Goal: Check status: Check status

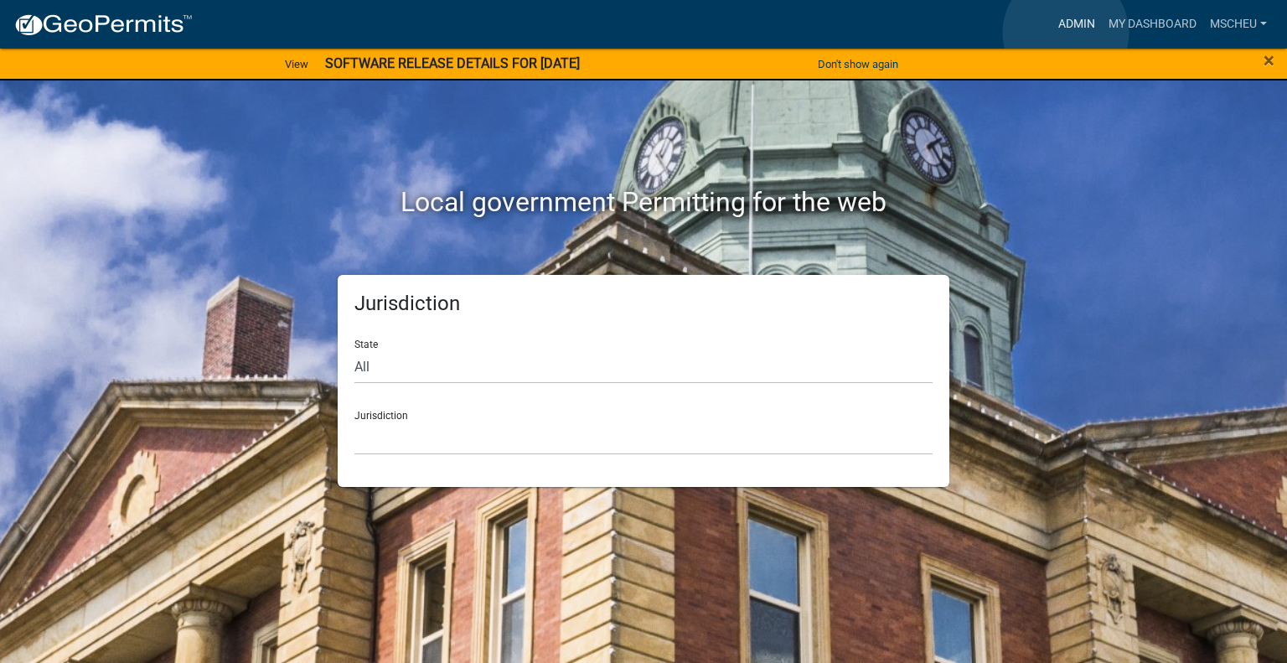
click at [1065, 33] on link "Admin" at bounding box center [1076, 24] width 50 height 32
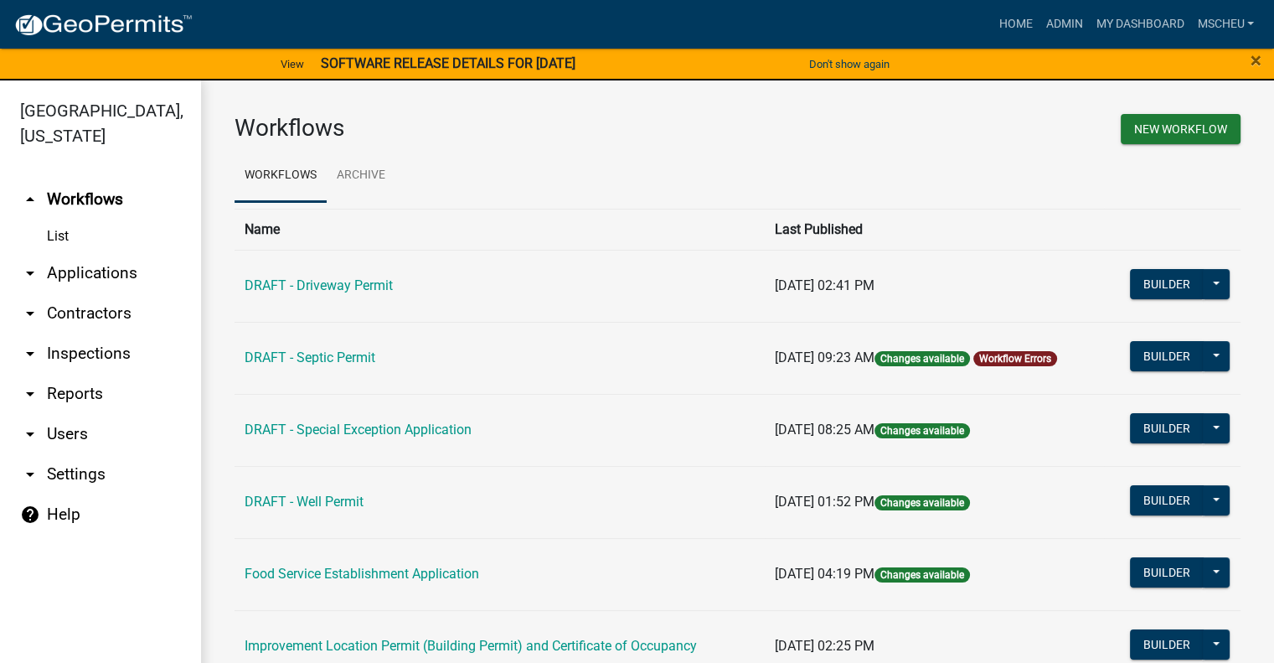
click at [103, 277] on link "arrow_drop_down Applications" at bounding box center [100, 273] width 201 height 40
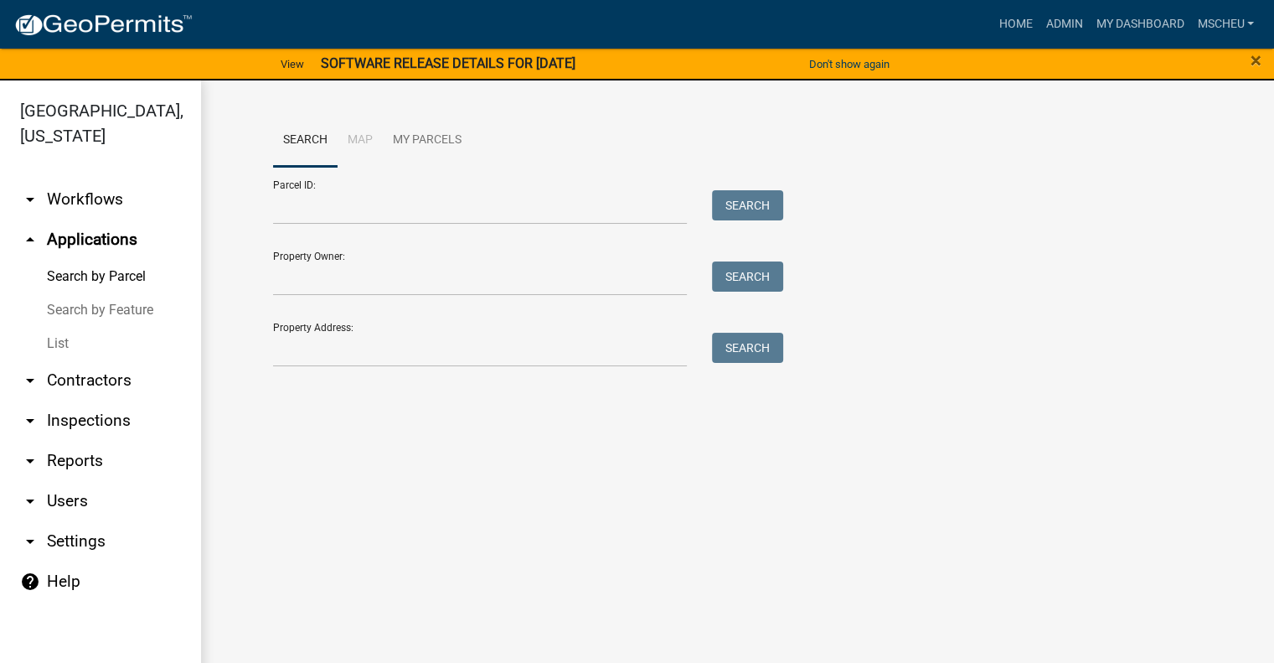
click at [72, 345] on link "List" at bounding box center [100, 344] width 201 height 34
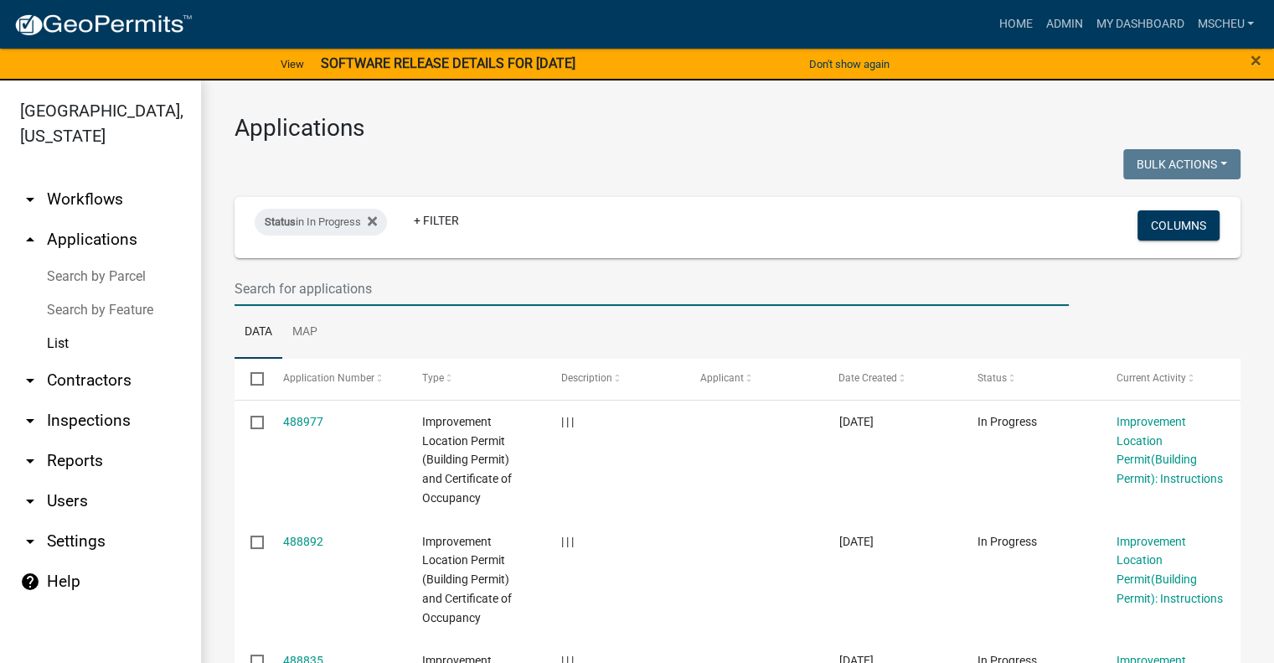
click at [314, 287] on input "text" at bounding box center [652, 288] width 834 height 34
click at [379, 286] on input "text" at bounding box center [652, 288] width 834 height 34
type input "0030041800"
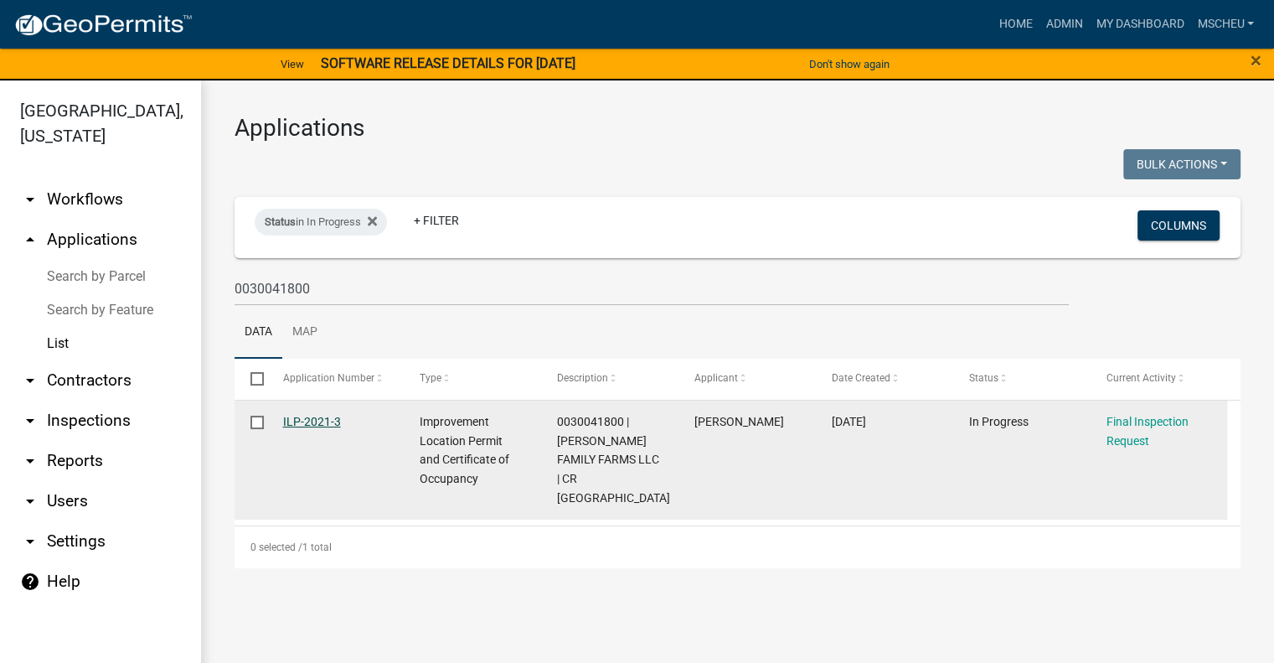
click at [296, 422] on link "ILP-2021-3" at bounding box center [312, 421] width 58 height 13
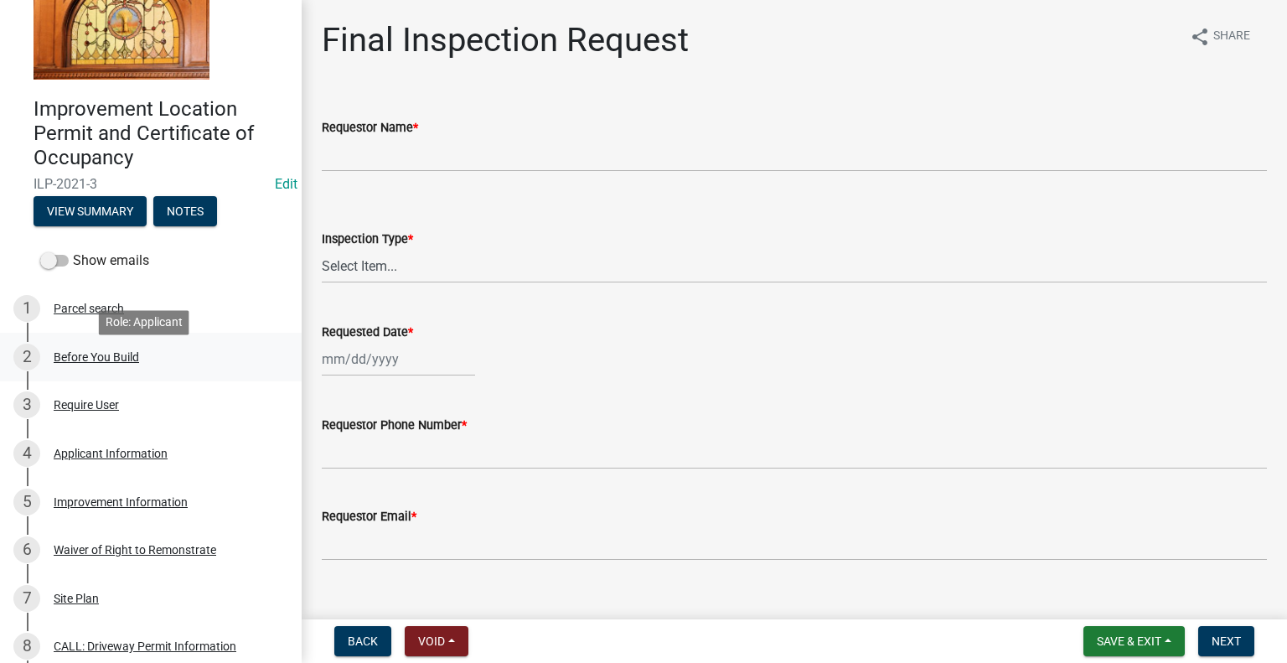
scroll to position [84, 0]
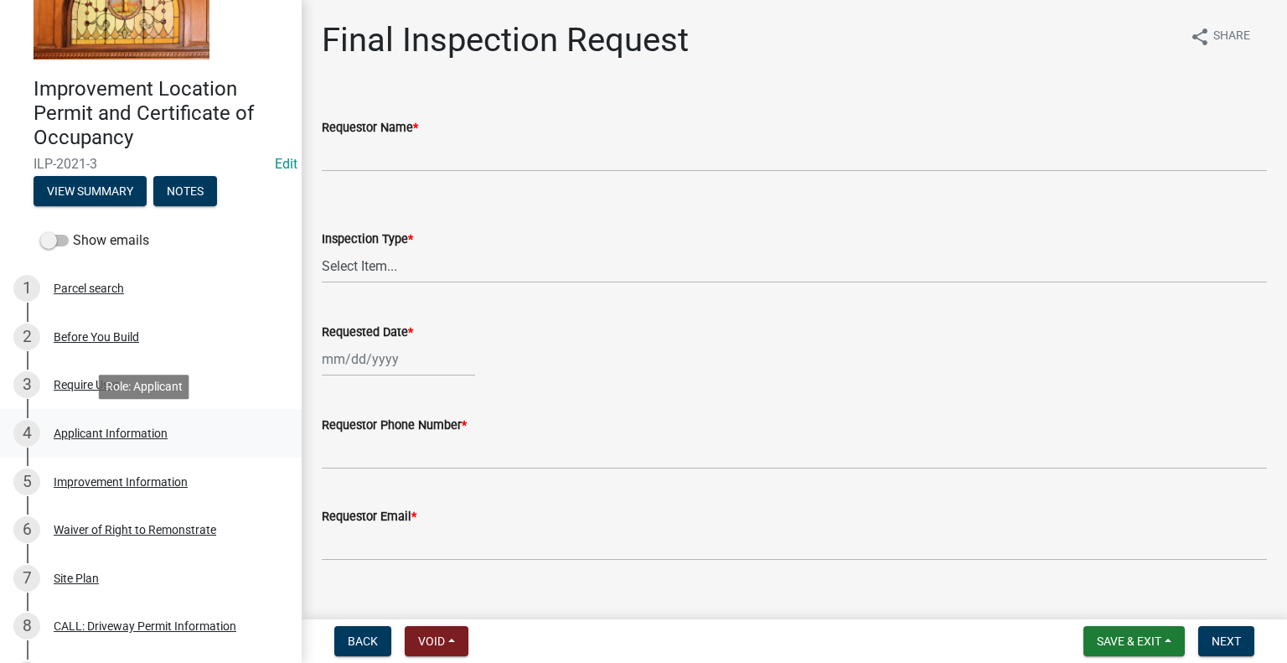
click at [163, 434] on div "Applicant Information" at bounding box center [111, 433] width 114 height 12
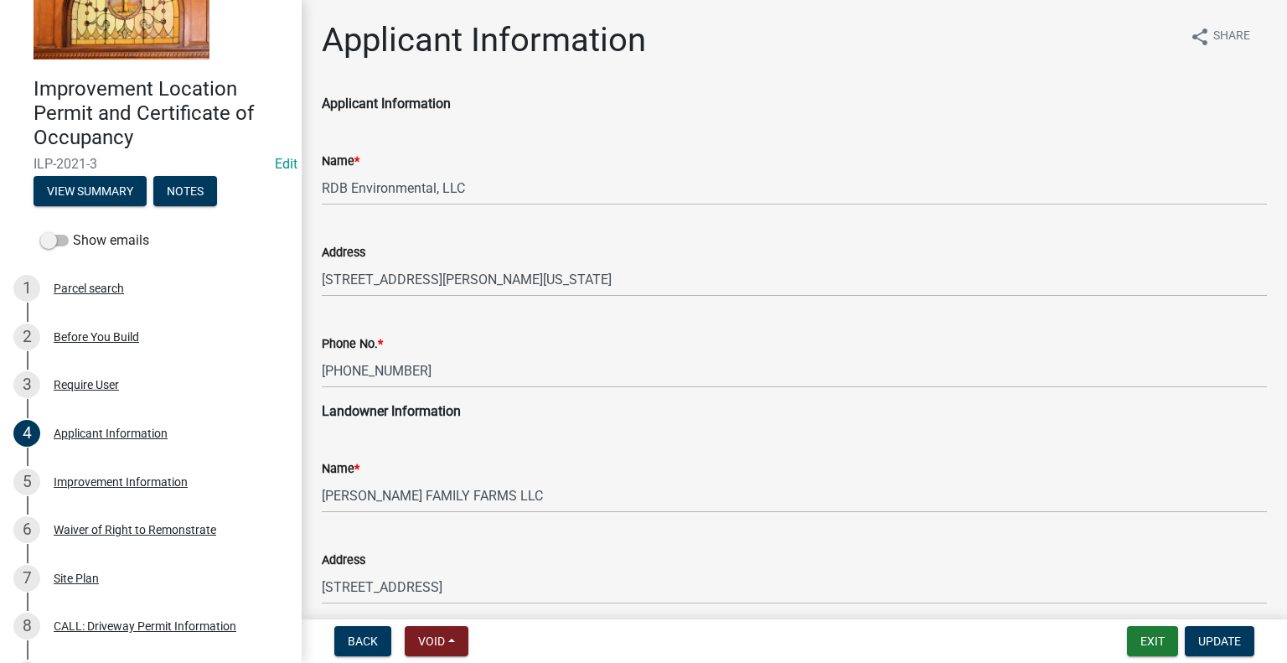
scroll to position [161, 0]
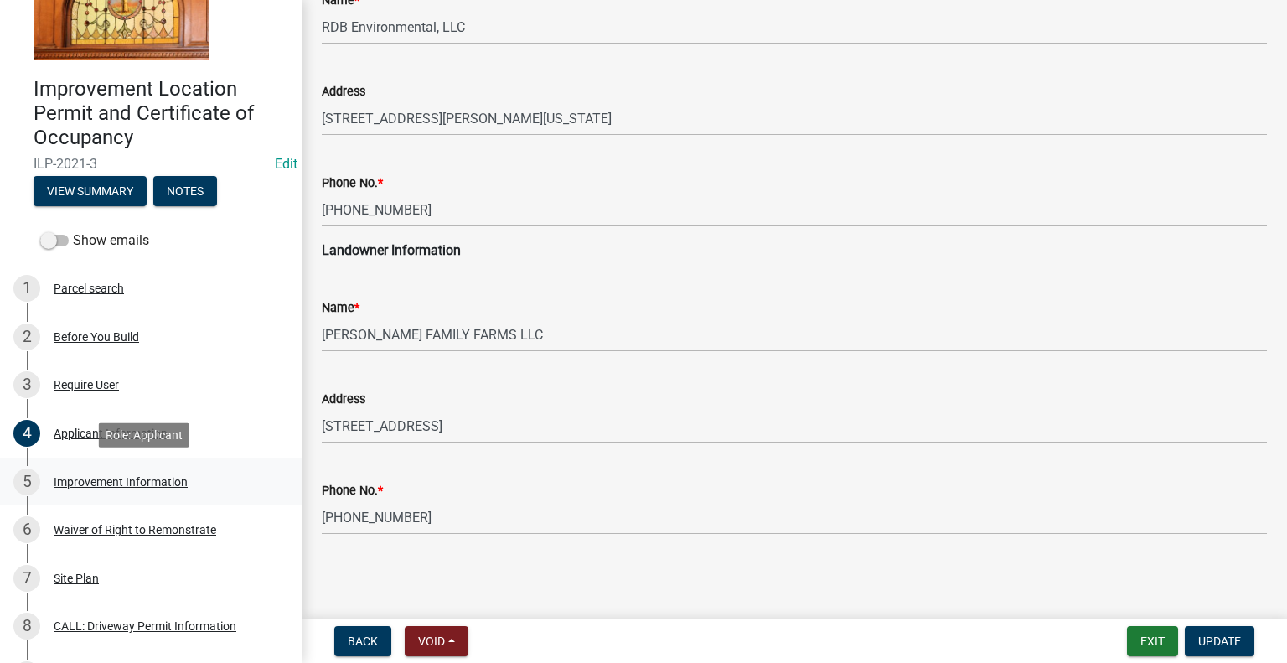
click at [146, 479] on div "Improvement Information" at bounding box center [121, 482] width 134 height 12
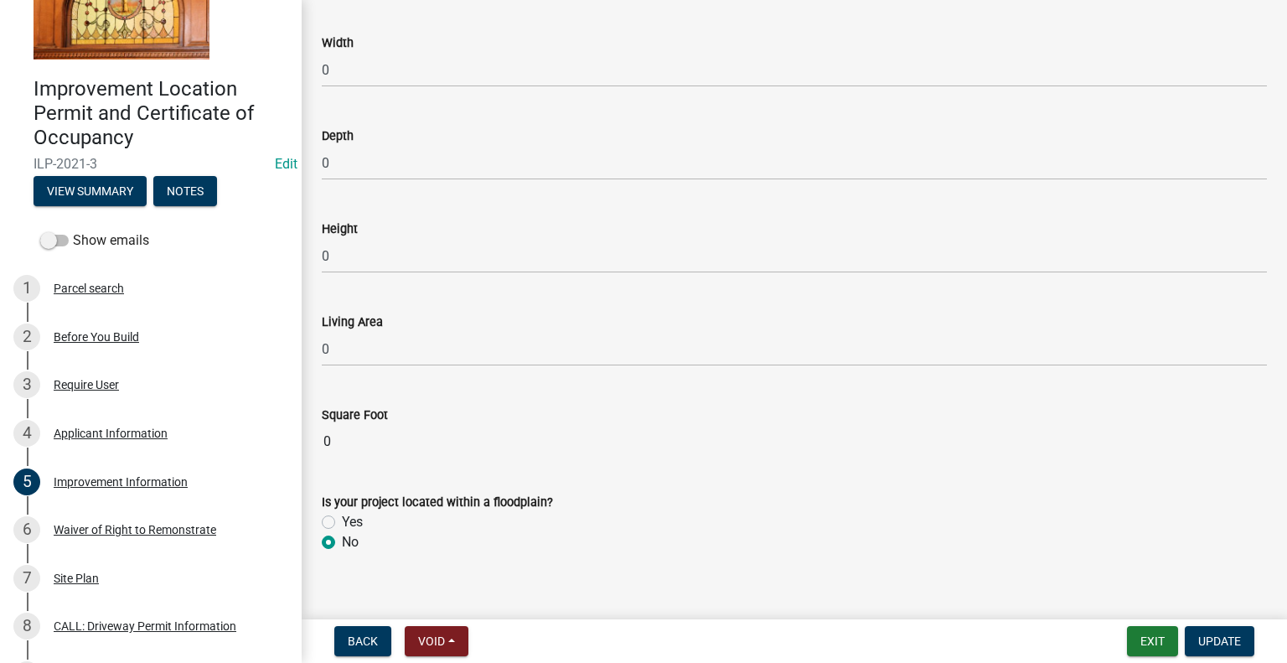
scroll to position [2902, 0]
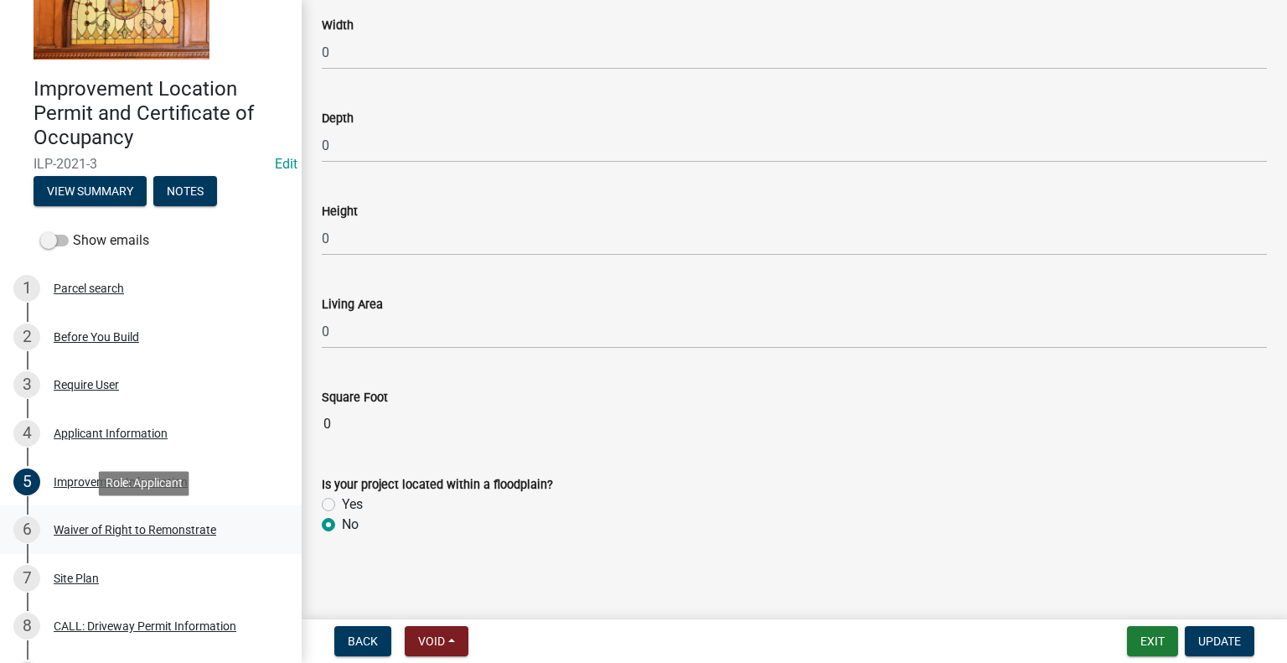
click at [172, 529] on div "Waiver of Right to Remonstrate" at bounding box center [135, 530] width 163 height 12
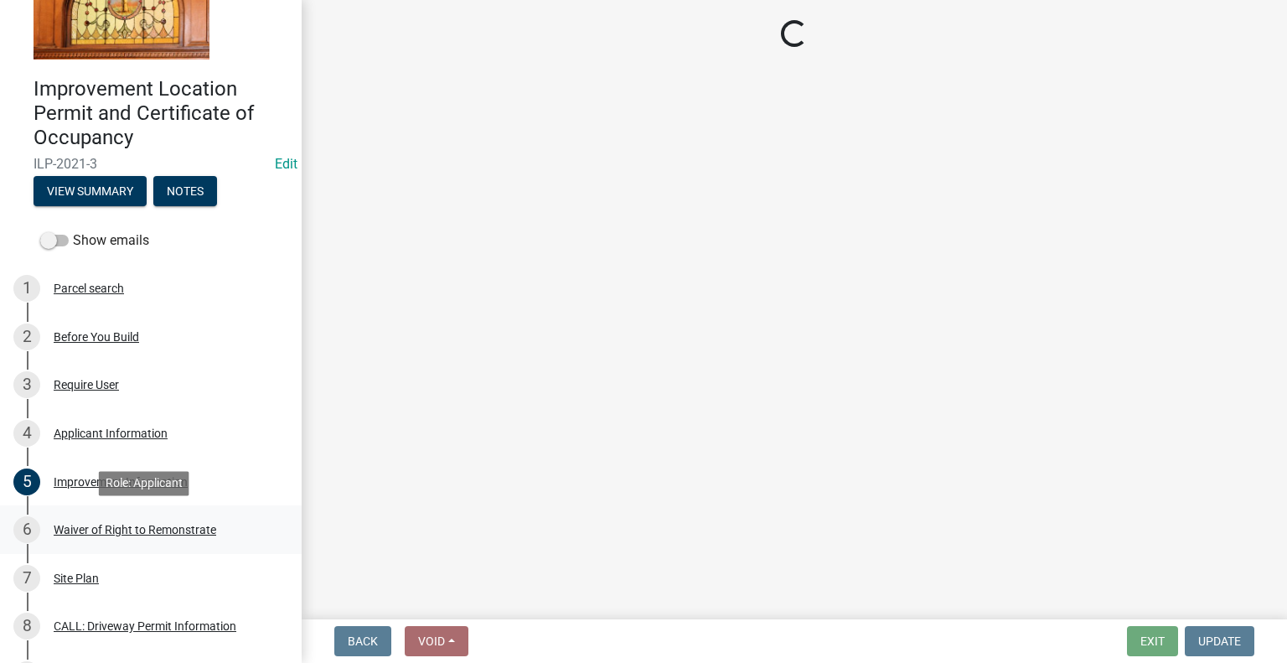
scroll to position [0, 0]
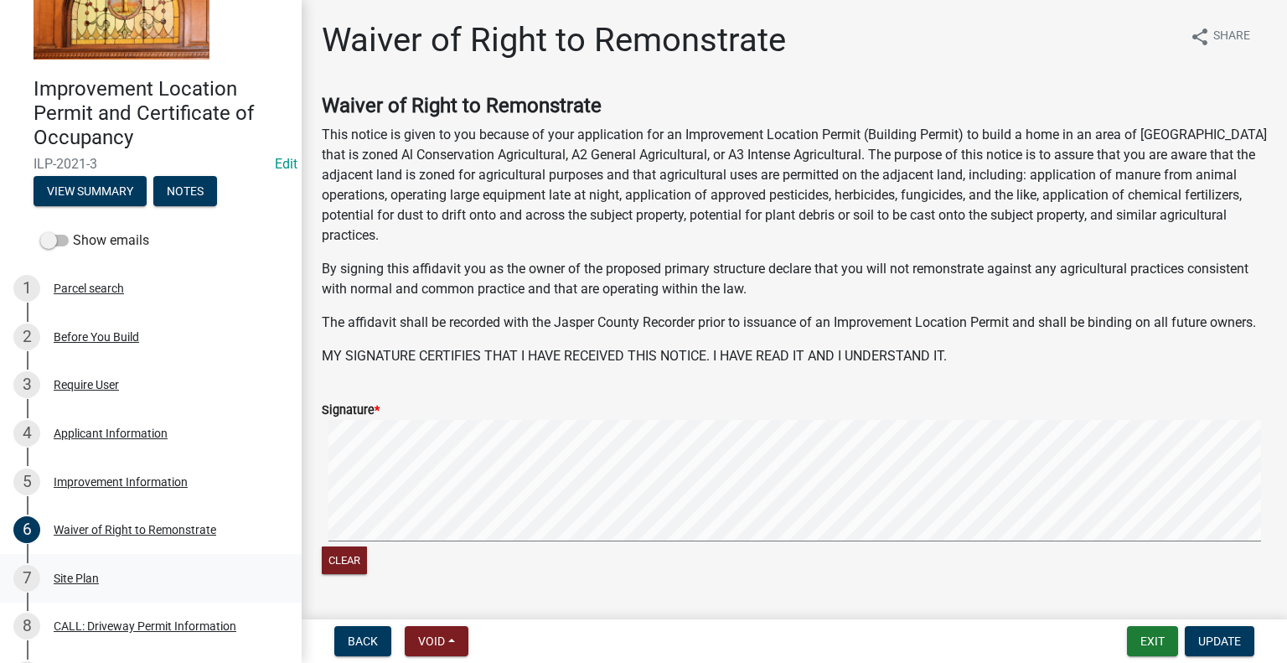
click at [85, 575] on div "Site Plan" at bounding box center [76, 578] width 45 height 12
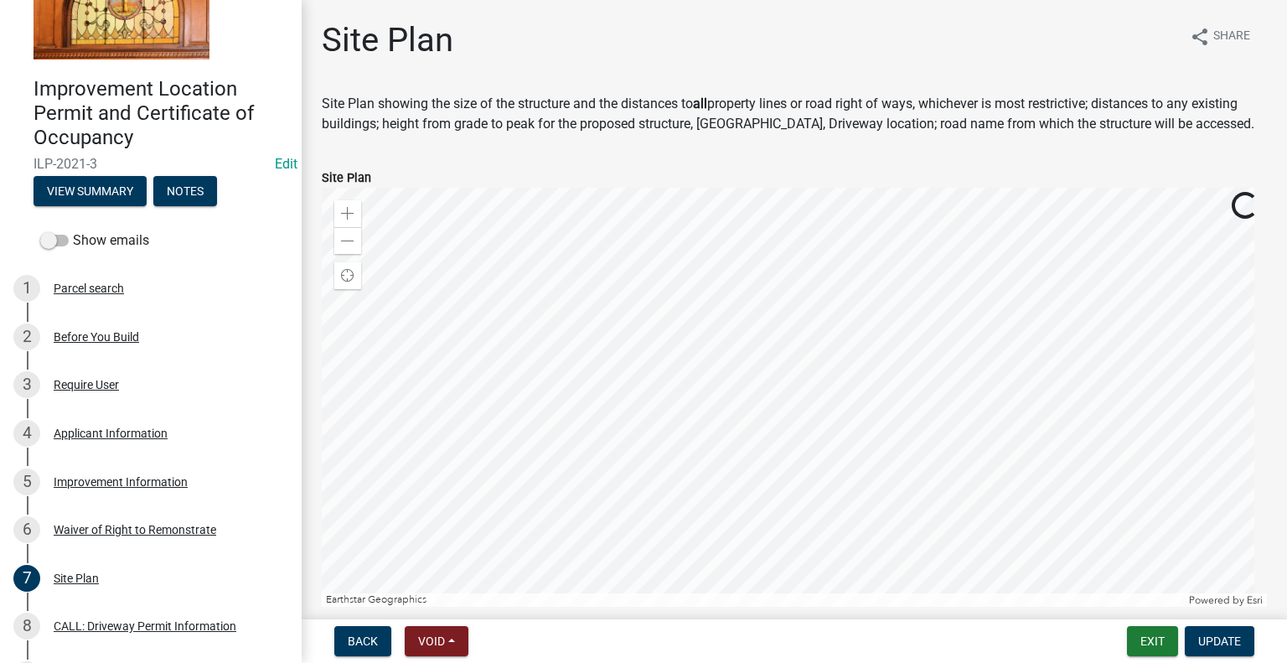
scroll to position [258, 0]
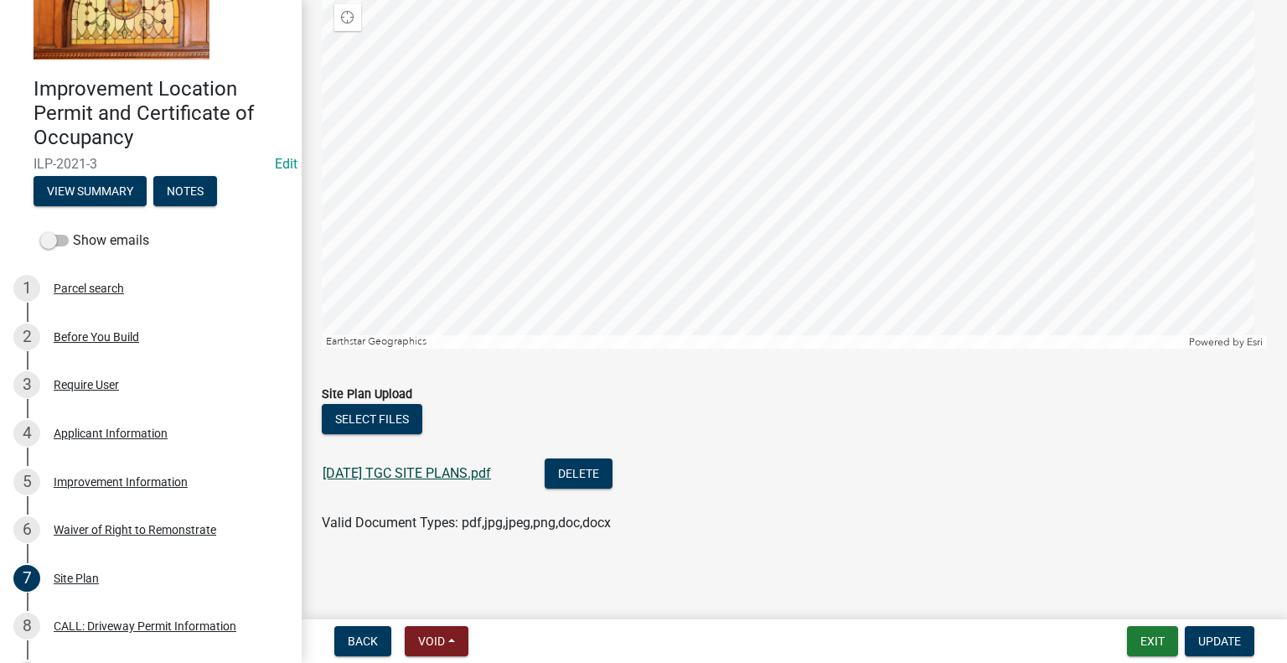
click at [482, 467] on link "[DATE] TGC SITE PLANS.pdf" at bounding box center [406, 473] width 168 height 16
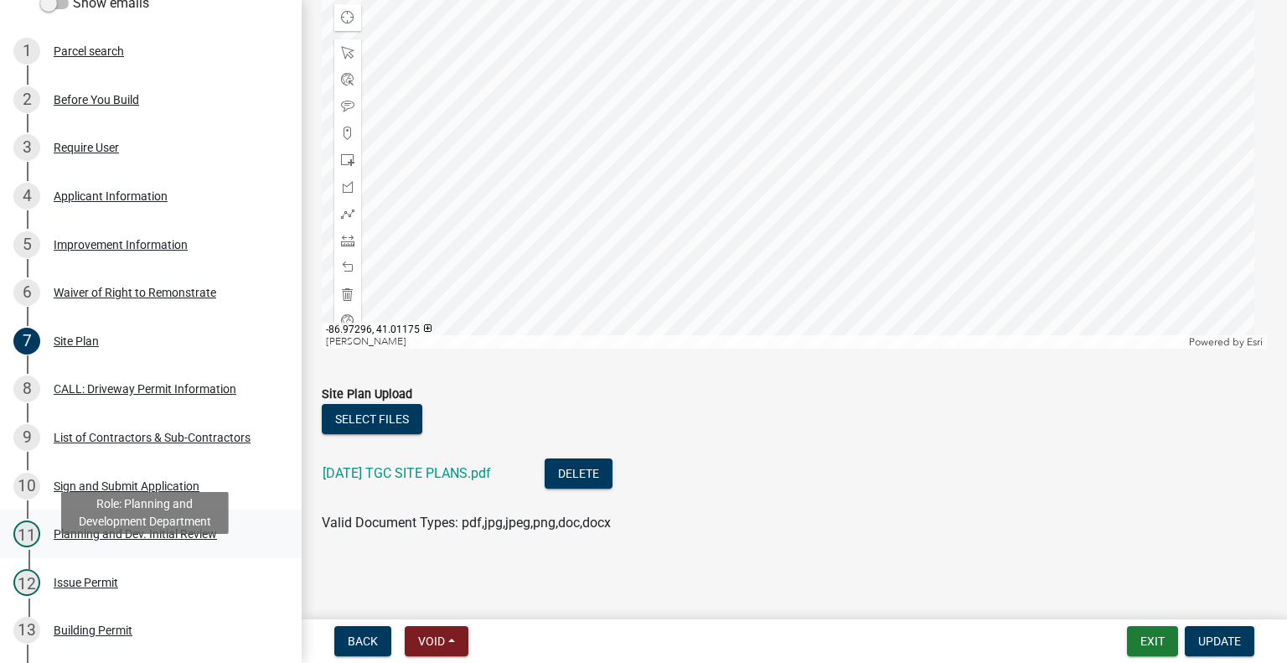
scroll to position [335, 0]
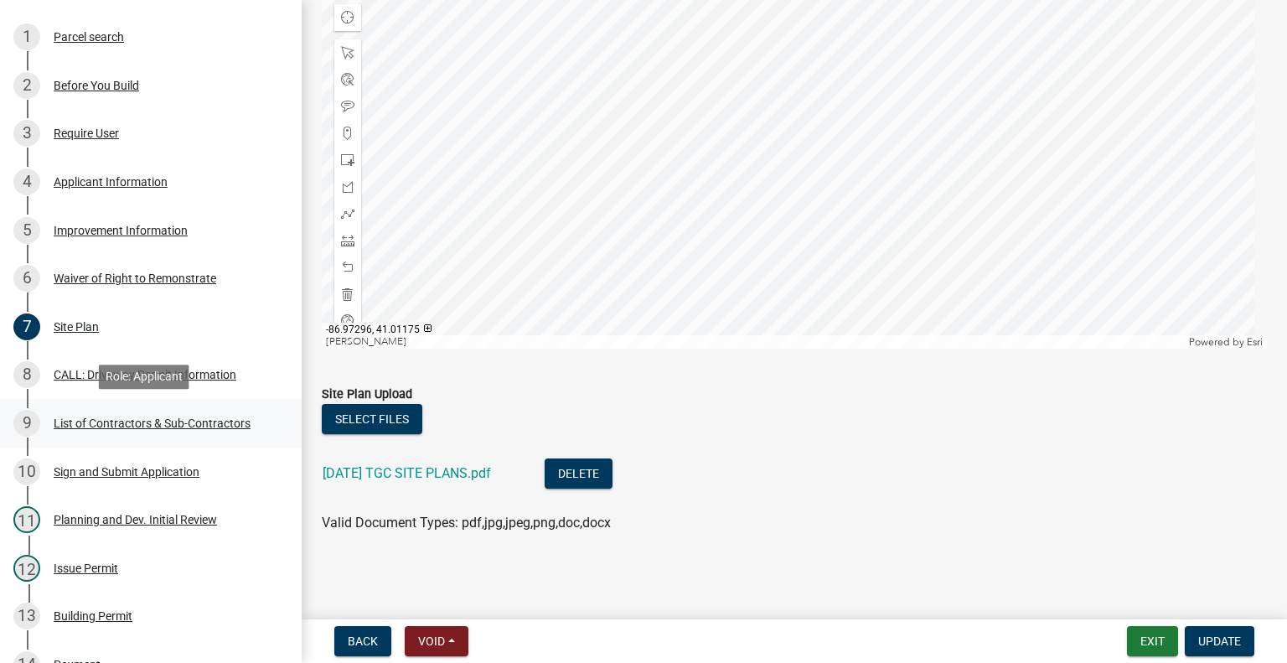
click at [219, 422] on div "List of Contractors & Sub-Contractors" at bounding box center [152, 423] width 197 height 12
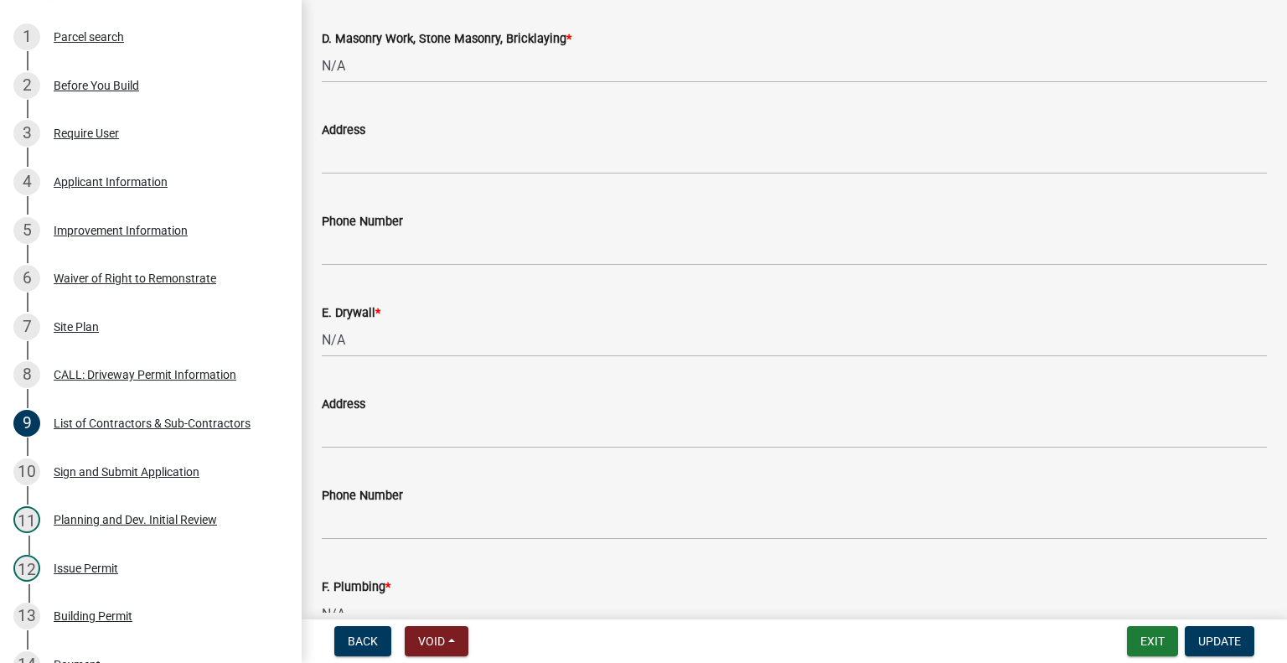
scroll to position [1619, 0]
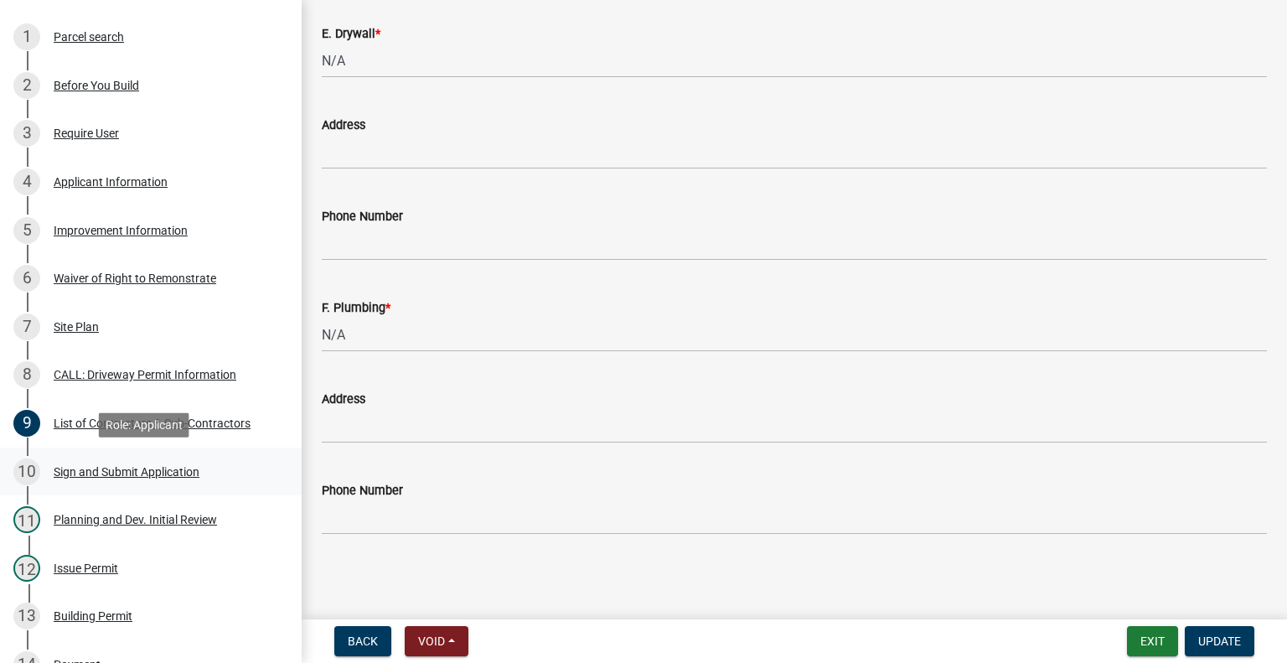
click at [208, 475] on div "10 Sign and Submit Application" at bounding box center [143, 471] width 261 height 27
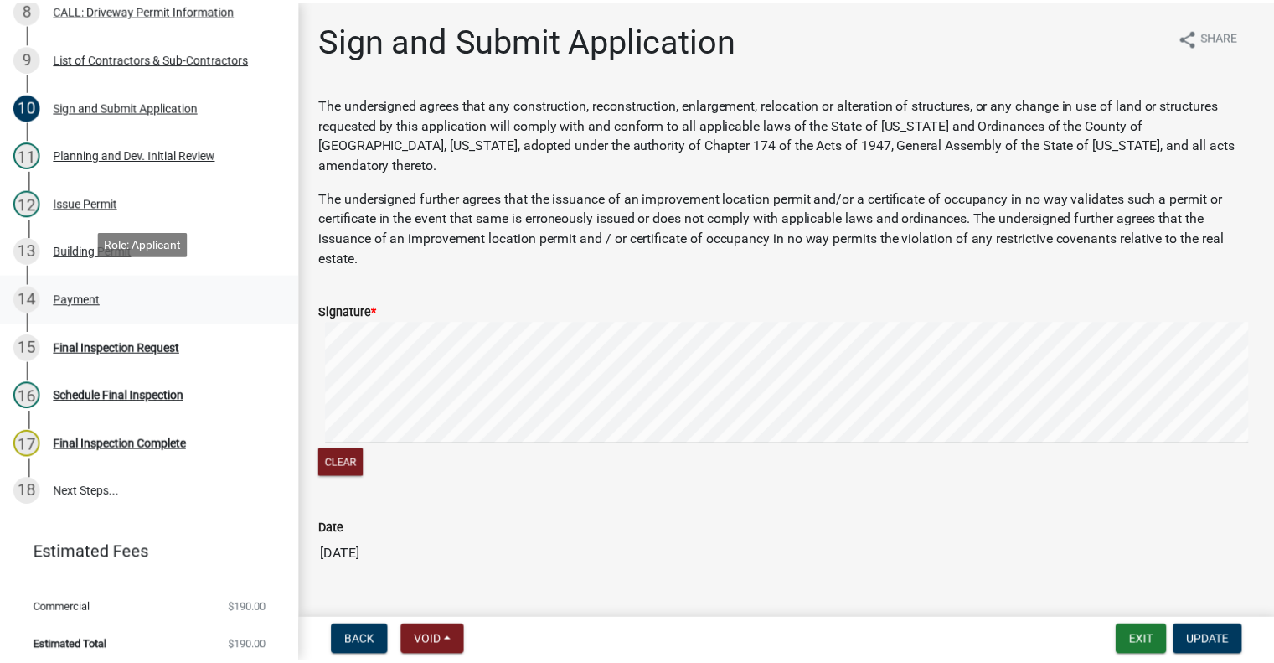
scroll to position [709, 0]
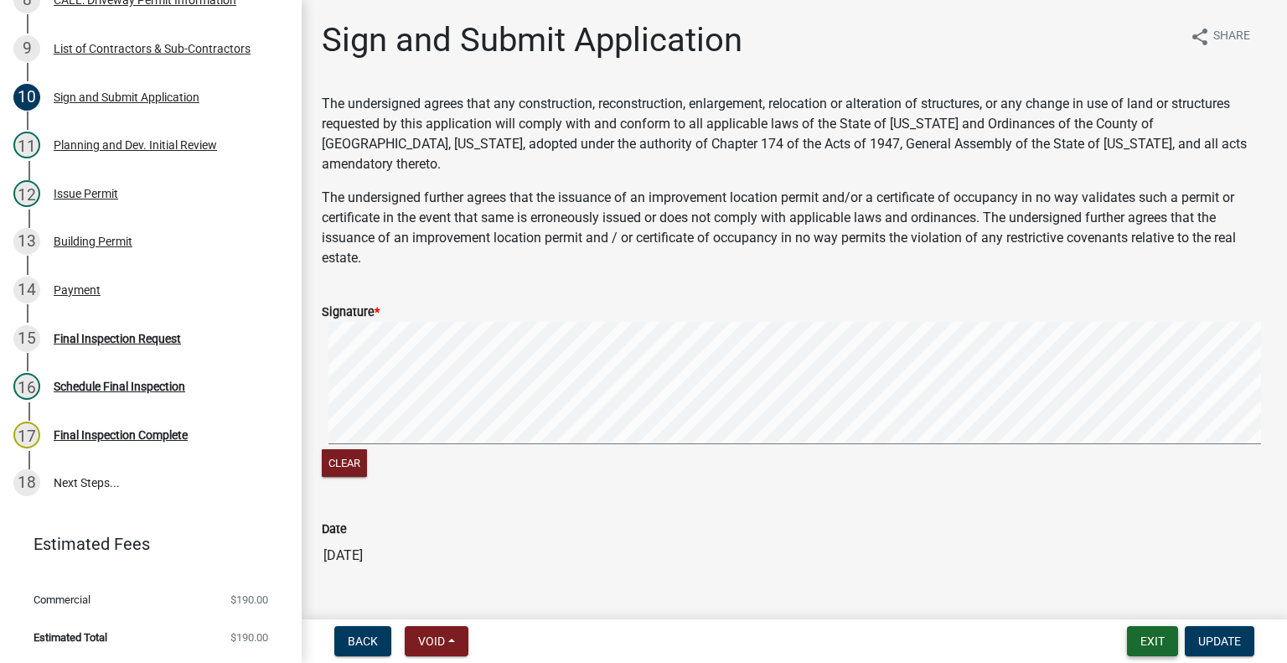
click at [1146, 638] on button "Exit" at bounding box center [1152, 641] width 51 height 30
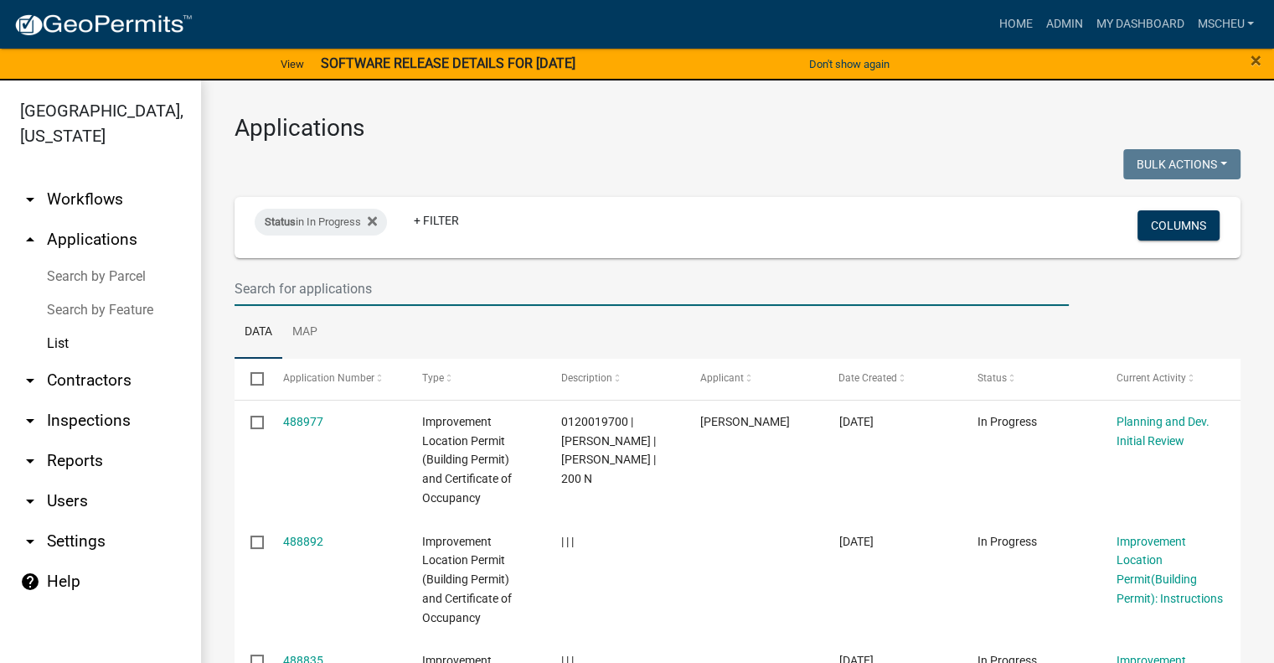
click at [328, 287] on input "text" at bounding box center [652, 288] width 834 height 34
type input "221190"
